Goal: Task Accomplishment & Management: Use online tool/utility

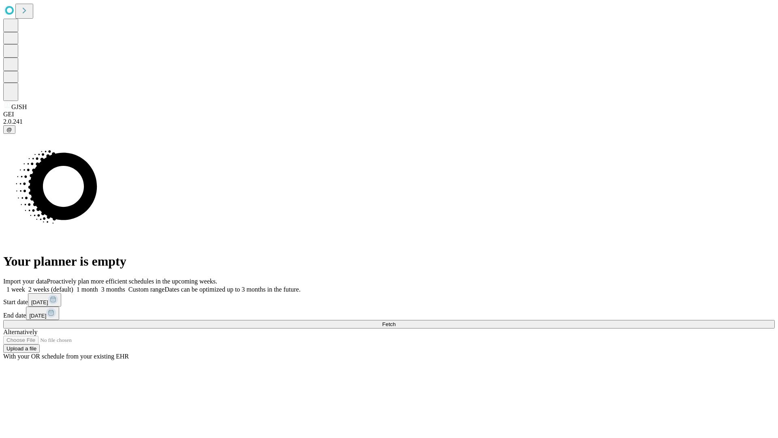
click at [395, 321] on span "Fetch" at bounding box center [388, 324] width 13 height 6
